Goal: Information Seeking & Learning: Learn about a topic

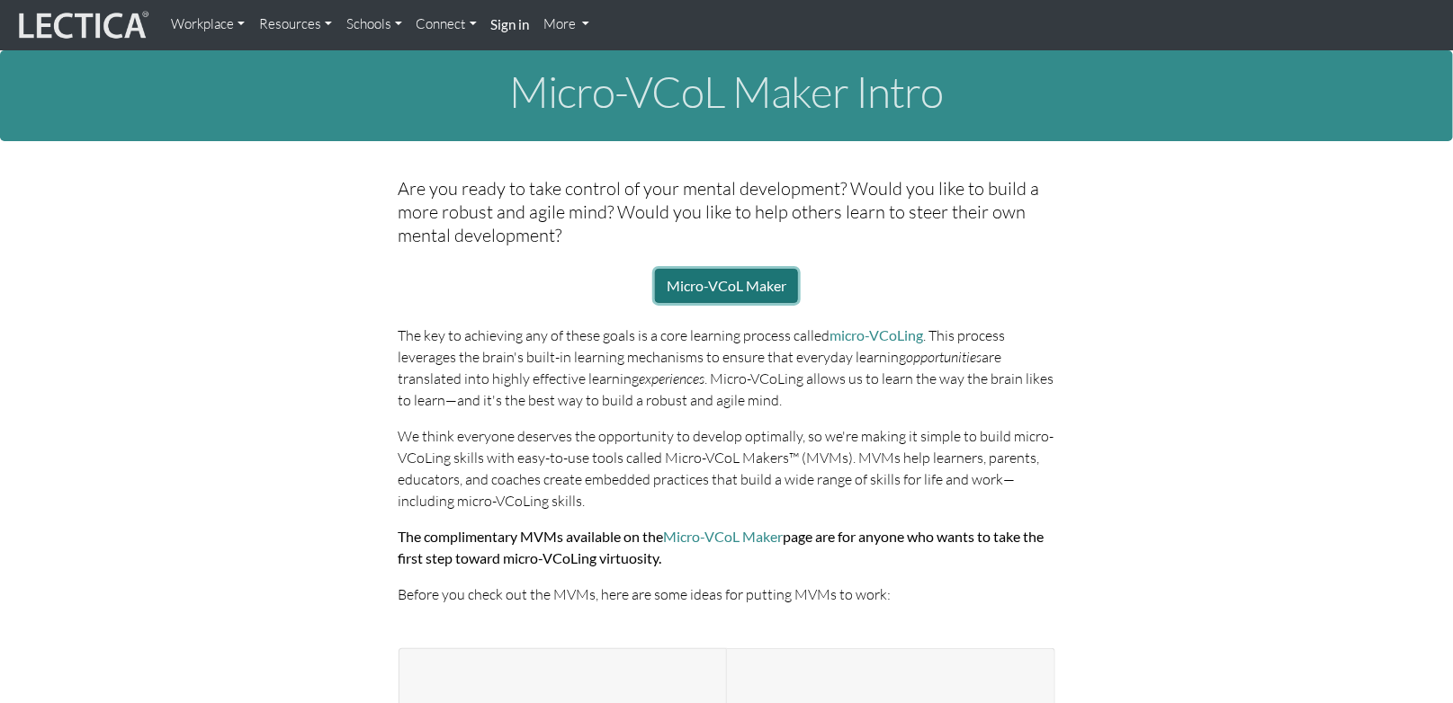
click at [747, 278] on link "Micro-VCoL Maker" at bounding box center [726, 286] width 143 height 34
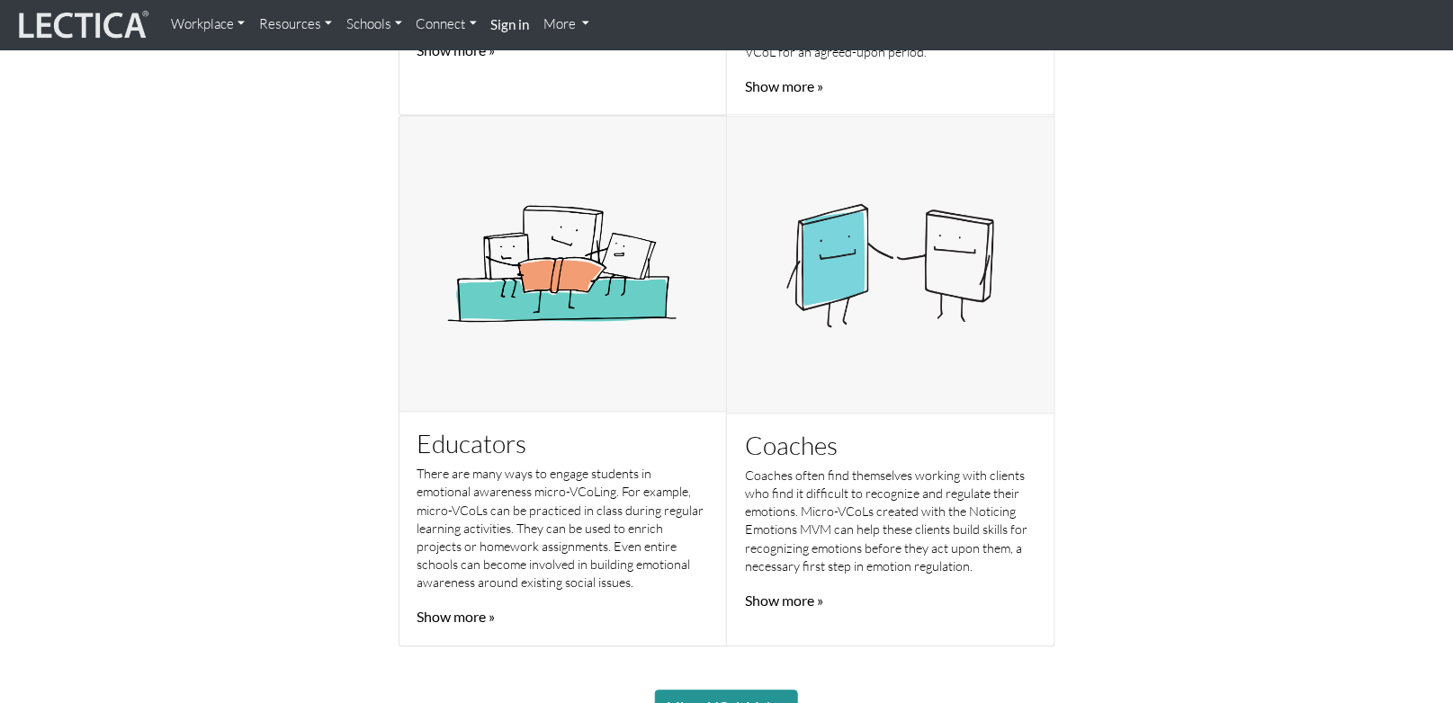
scroll to position [952, 0]
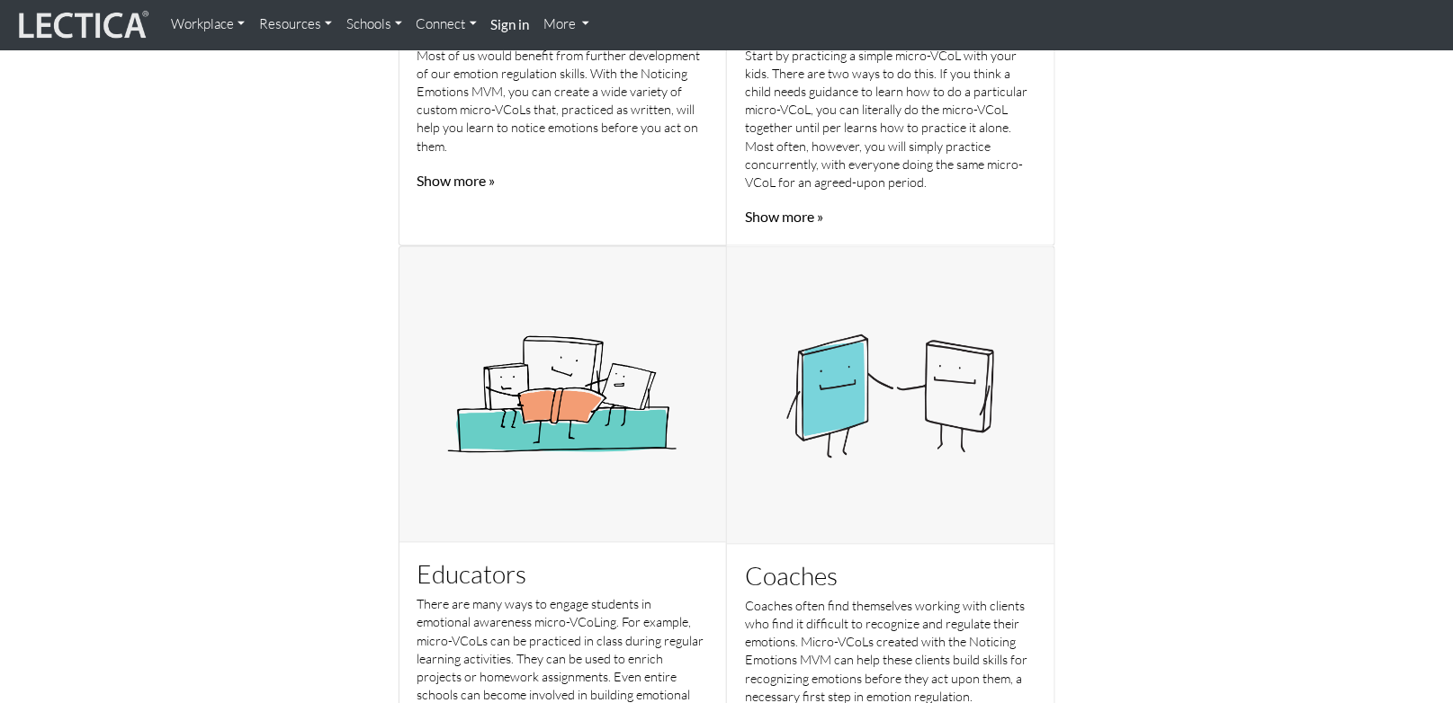
click at [317, 30] on link "Resources" at bounding box center [295, 24] width 87 height 35
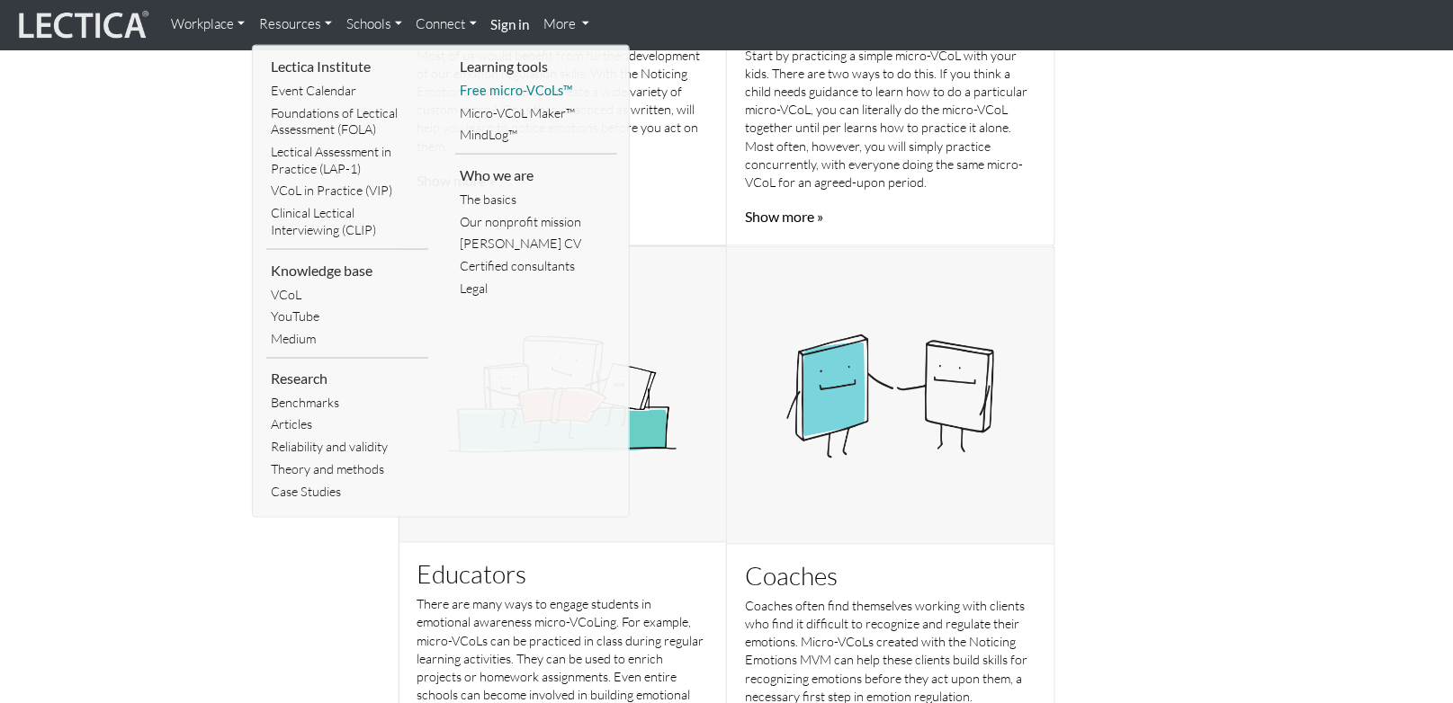
click at [520, 90] on link "Free micro-VCoLs™" at bounding box center [536, 91] width 162 height 22
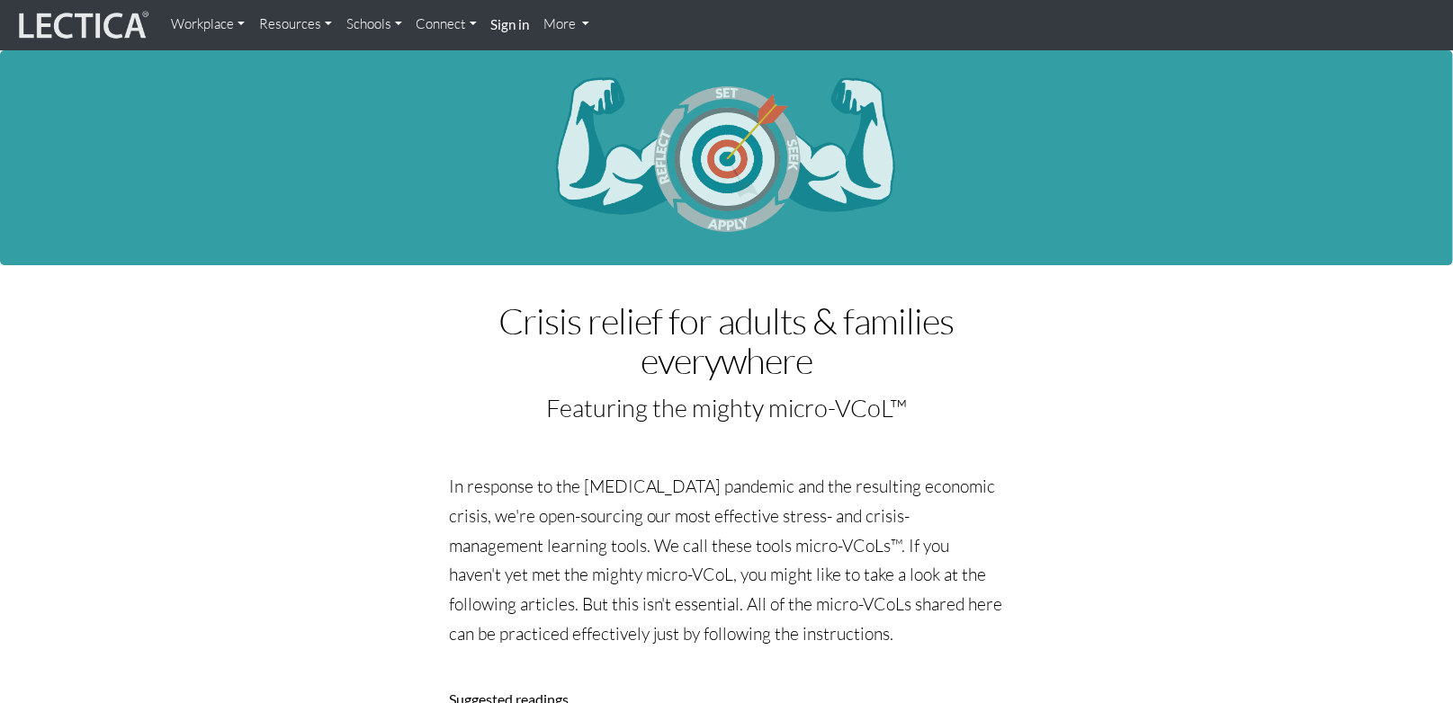
click at [316, 21] on link "Resources" at bounding box center [295, 24] width 87 height 35
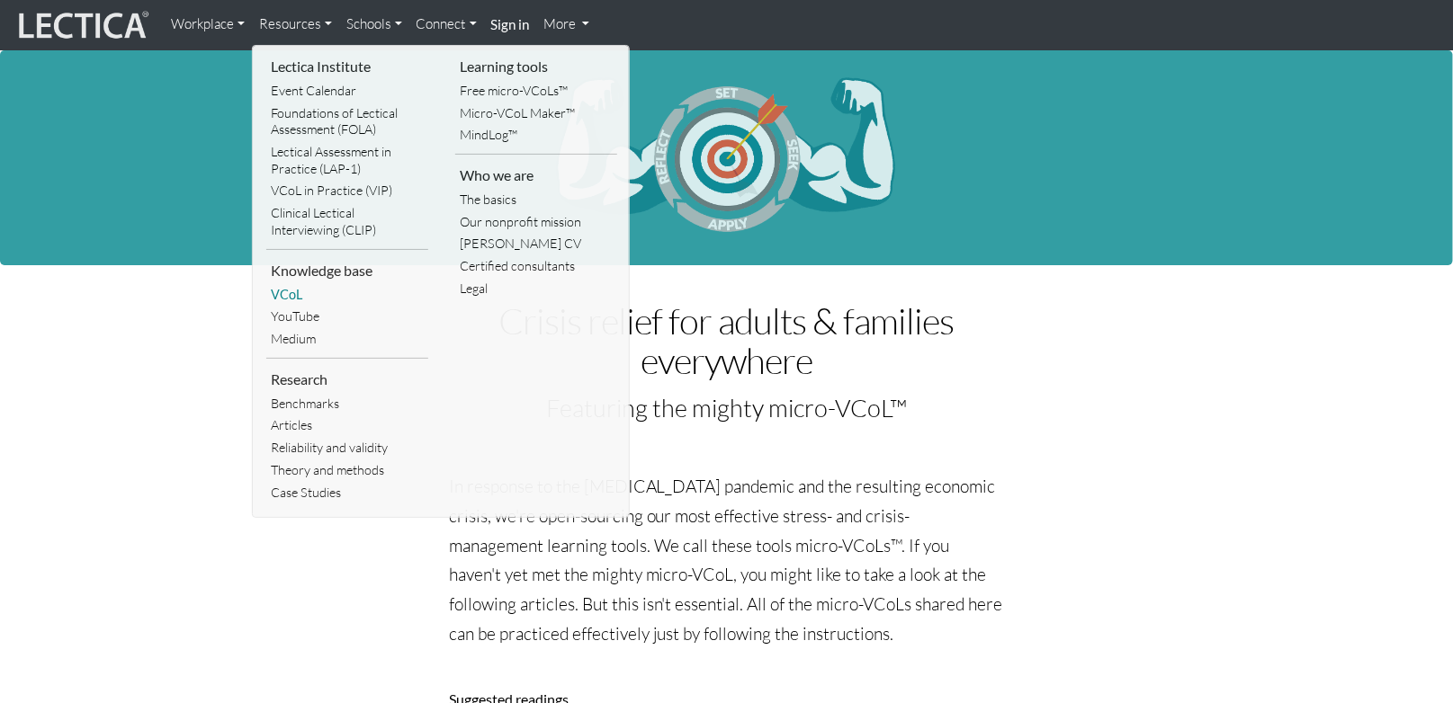
click at [282, 291] on link "VCoL" at bounding box center [347, 295] width 162 height 22
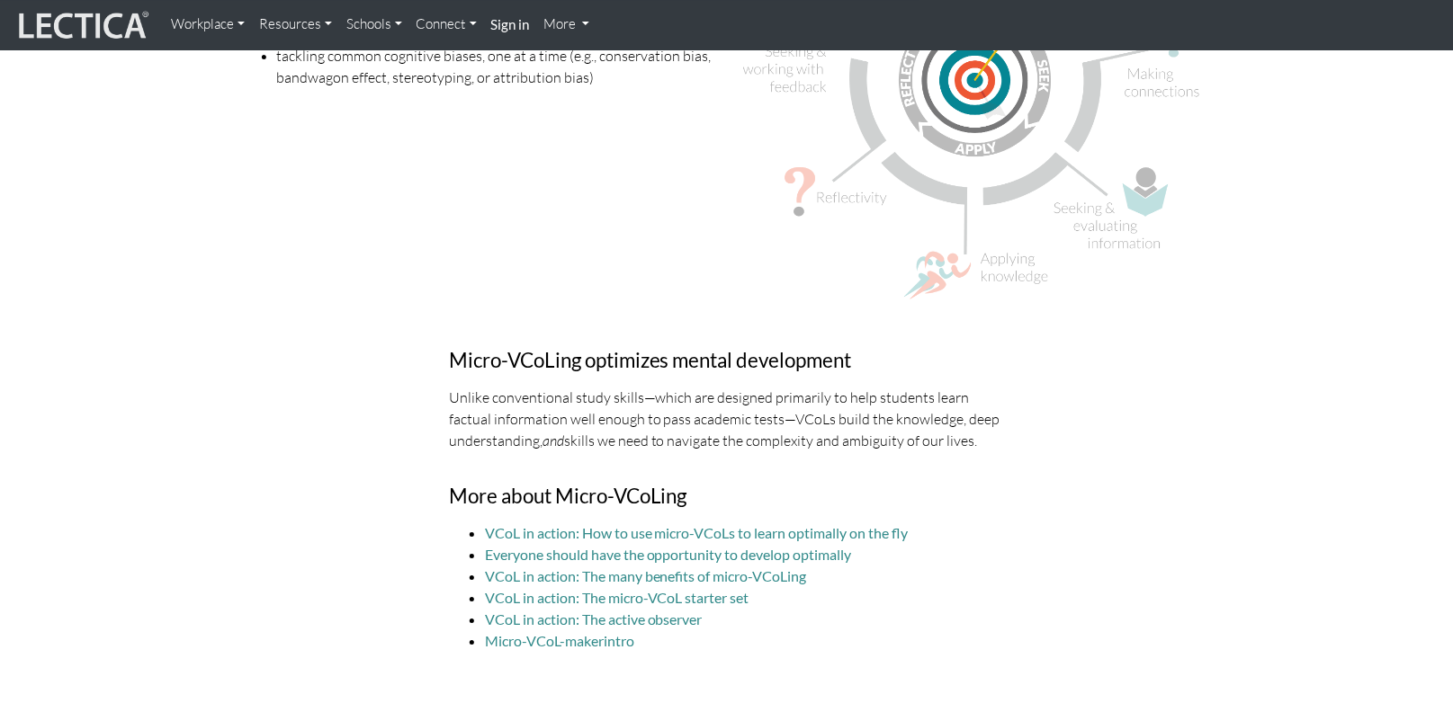
scroll to position [5052, 0]
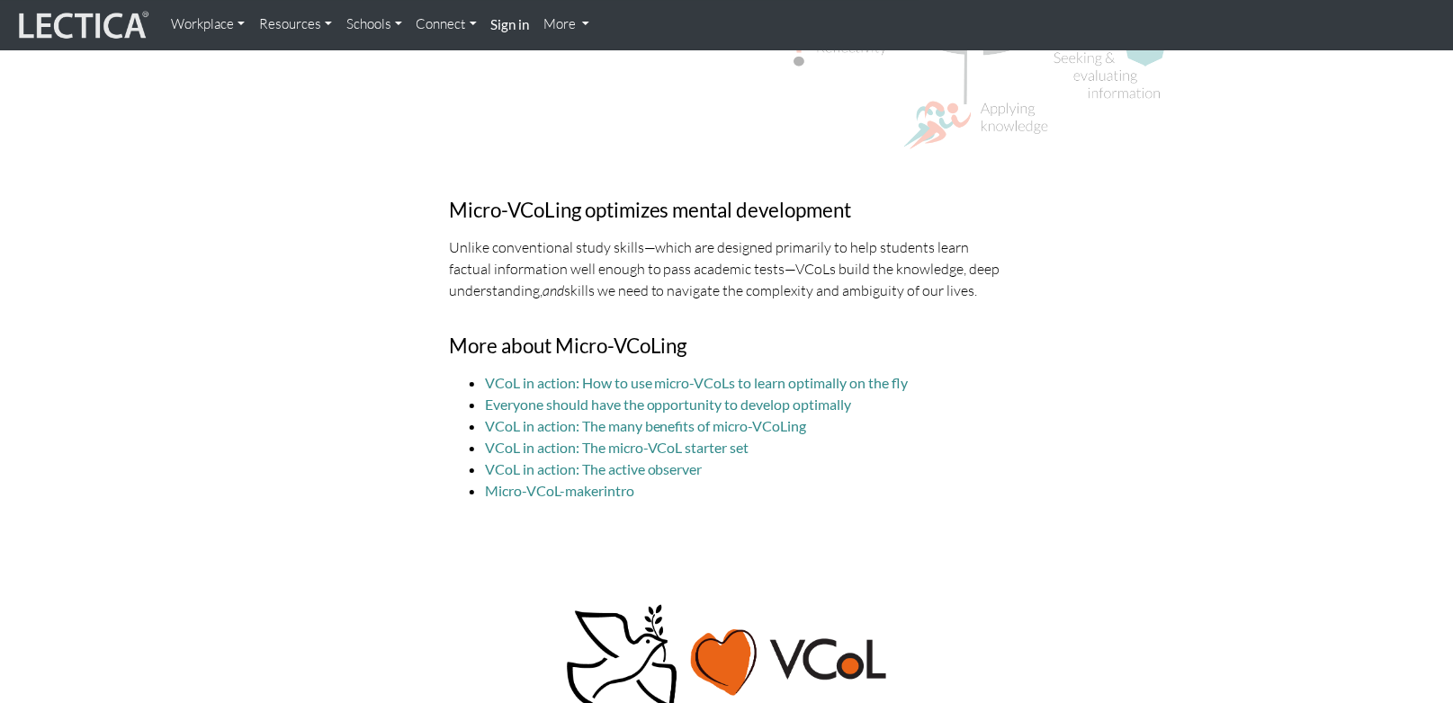
drag, startPoint x: 484, startPoint y: 264, endPoint x: 1077, endPoint y: 290, distance: 593.3
copy div "Loremips dolors am consecte (ADiP) eli sed +8 doeius Tem in Utlabor'e dolorema …"
click at [693, 469] on link "VCoL in action: The active observer" at bounding box center [594, 469] width 218 height 17
